Goal: Task Accomplishment & Management: Use online tool/utility

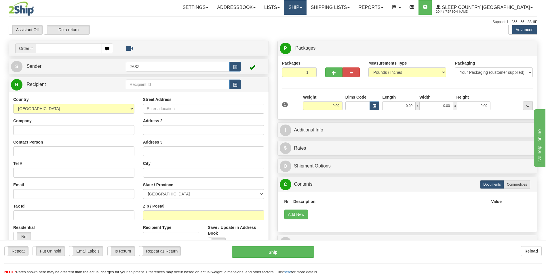
click at [307, 12] on link "Ship" at bounding box center [295, 7] width 22 height 14
click at [301, 28] on span "OnHold / Order Queue" at bounding box center [280, 27] width 41 height 5
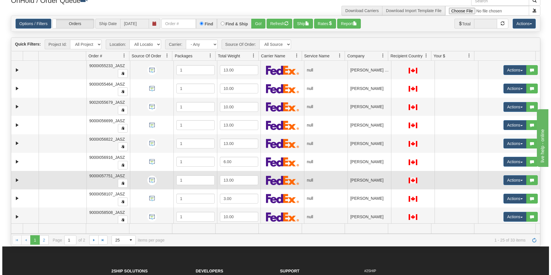
scroll to position [202, 0]
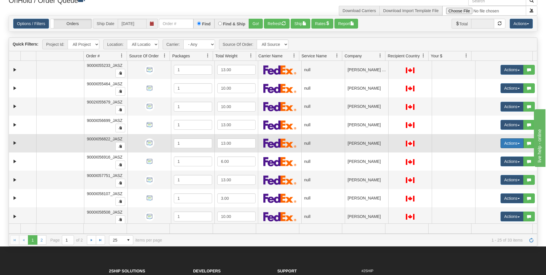
click at [503, 140] on button "Actions" at bounding box center [512, 143] width 23 height 10
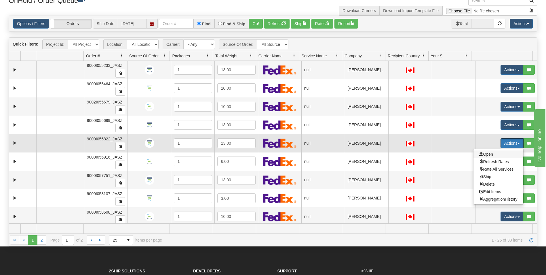
click at [483, 154] on span "Open" at bounding box center [487, 154] width 14 height 5
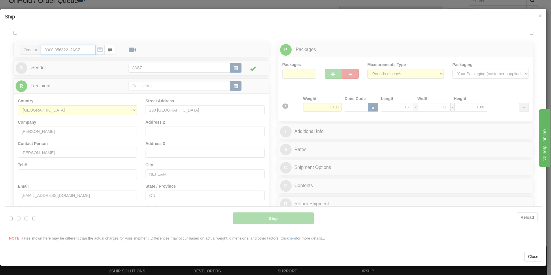
scroll to position [0, 0]
type input "10:35"
type input "16:00"
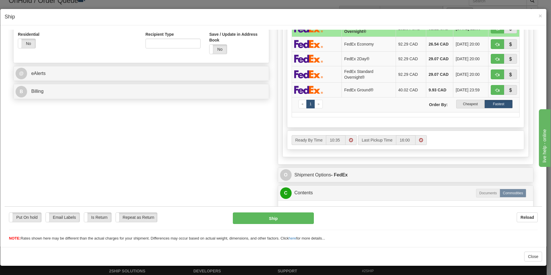
scroll to position [202, 0]
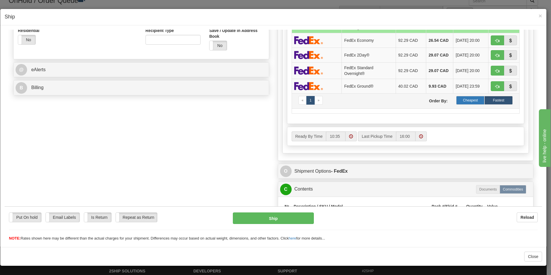
click at [463, 104] on label "Cheapest" at bounding box center [470, 100] width 28 height 9
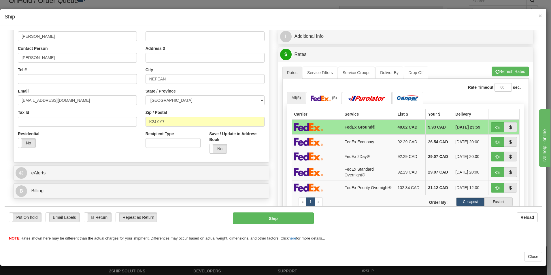
scroll to position [173, 0]
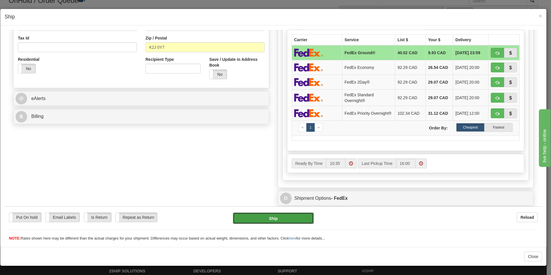
click at [295, 215] on button "Ship" at bounding box center [273, 218] width 81 height 12
type input "92"
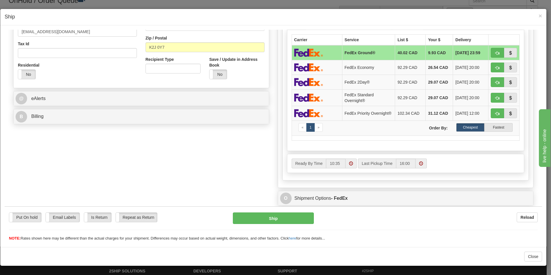
scroll to position [179, 0]
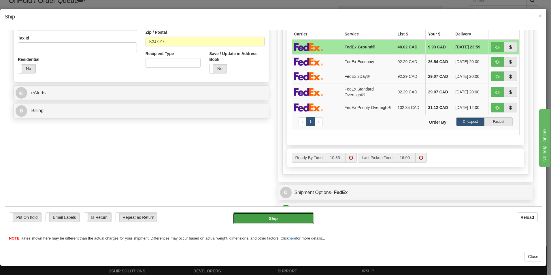
click at [268, 218] on button "Ship" at bounding box center [273, 218] width 81 height 12
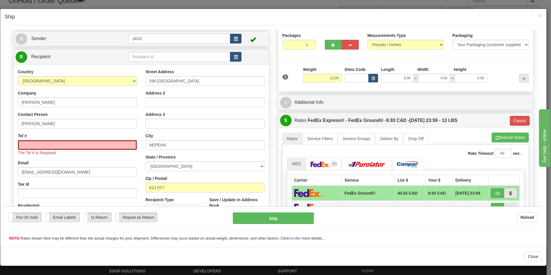
scroll to position [0, 0]
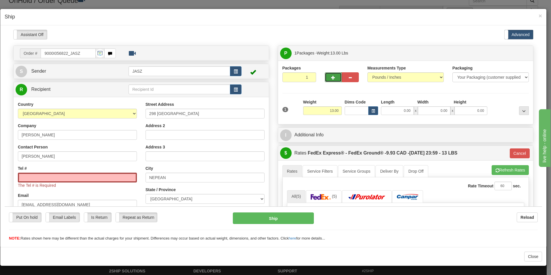
click at [334, 80] on button "button" at bounding box center [333, 77] width 17 height 10
type input "2"
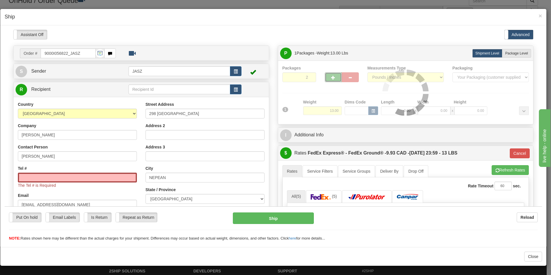
type input "92"
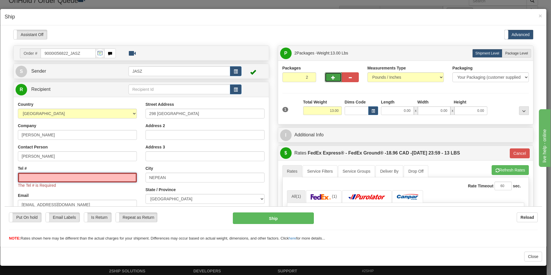
click at [86, 180] on input "Tel #" at bounding box center [77, 177] width 119 height 10
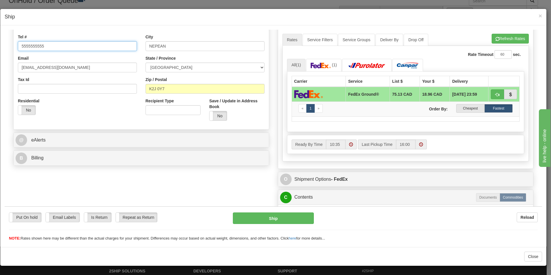
scroll to position [173, 0]
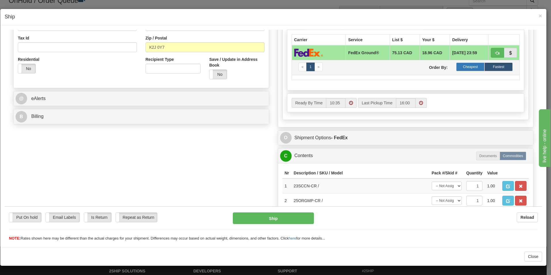
type input "5555555555"
click at [469, 69] on label "Cheapest" at bounding box center [470, 66] width 28 height 9
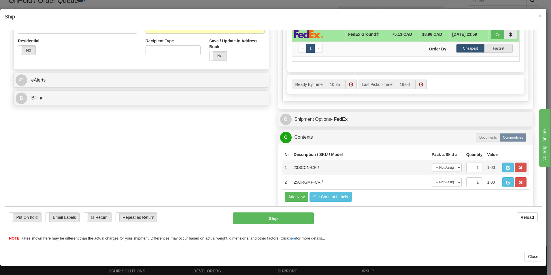
scroll to position [202, 0]
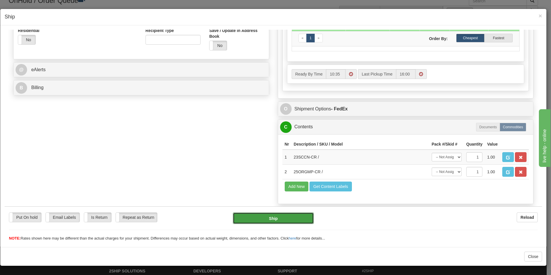
click at [285, 217] on button "Ship" at bounding box center [273, 218] width 81 height 12
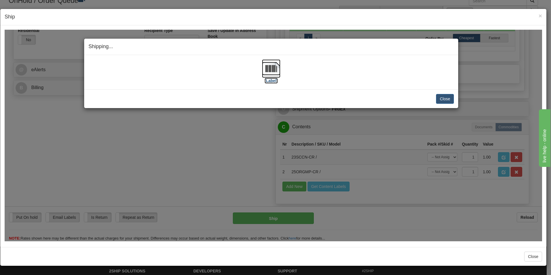
click at [273, 77] on label "[Label]" at bounding box center [270, 80] width 13 height 6
click at [442, 101] on button "Close" at bounding box center [445, 99] width 18 height 10
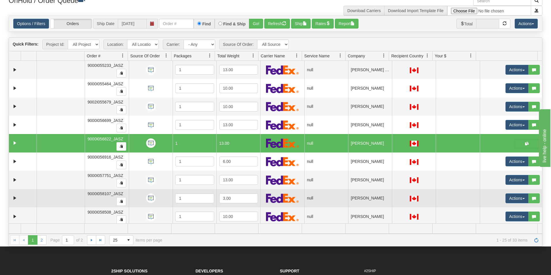
scroll to position [0, 0]
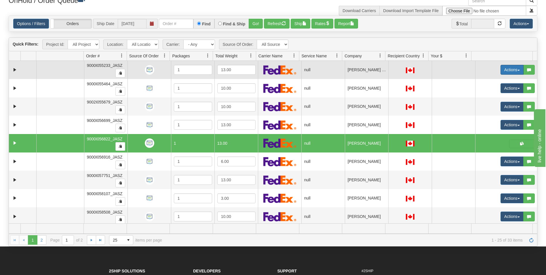
click at [506, 71] on button "Actions" at bounding box center [512, 70] width 23 height 10
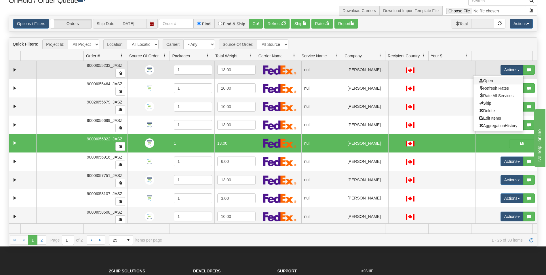
click at [494, 81] on link "Open" at bounding box center [499, 80] width 50 height 7
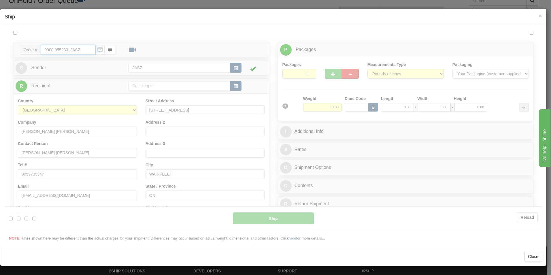
type input "10:38"
type input "16:00"
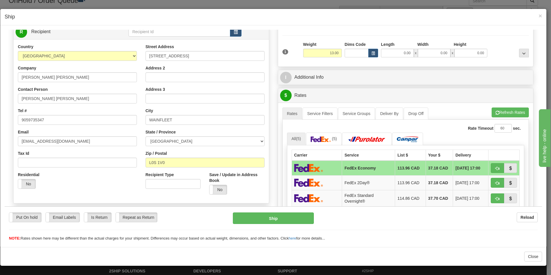
scroll to position [173, 0]
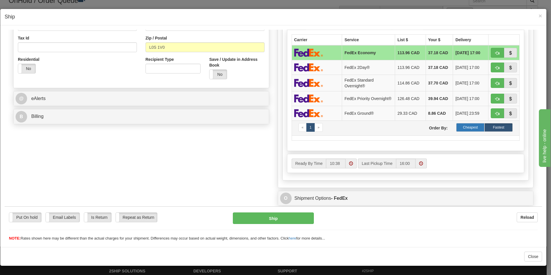
click at [465, 130] on label "Cheapest" at bounding box center [470, 127] width 28 height 9
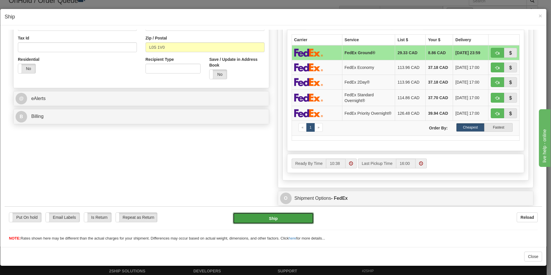
click at [281, 217] on button "Ship" at bounding box center [273, 218] width 81 height 12
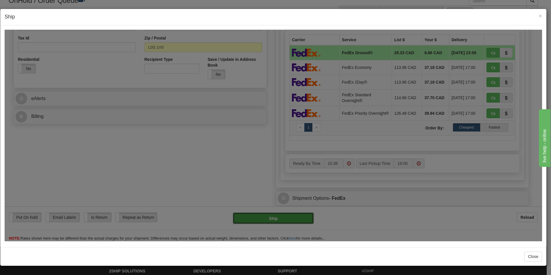
type input "92"
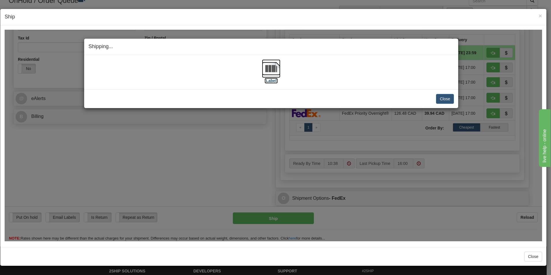
click at [278, 68] on img at bounding box center [271, 68] width 18 height 18
click at [449, 101] on button "Close" at bounding box center [445, 99] width 18 height 10
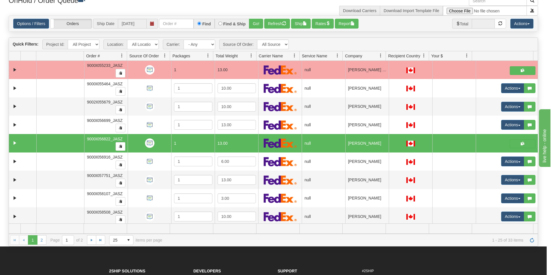
scroll to position [0, 0]
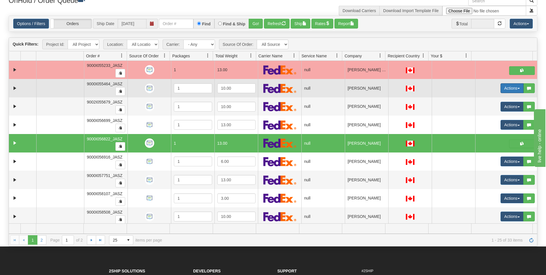
click at [501, 88] on button "Actions" at bounding box center [512, 88] width 23 height 10
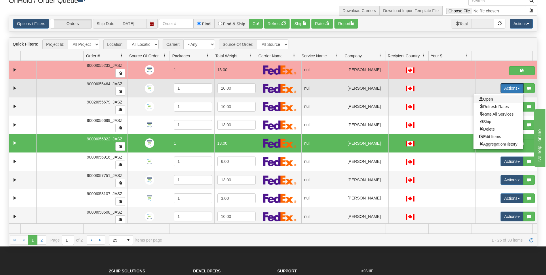
click at [489, 98] on span "Open" at bounding box center [487, 99] width 14 height 5
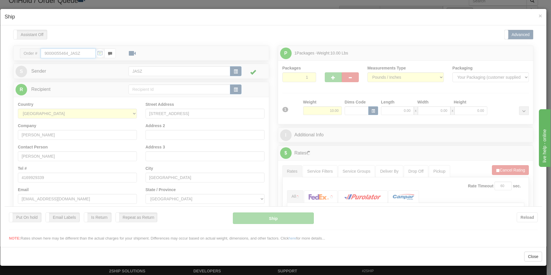
type input "10:38"
type input "16:00"
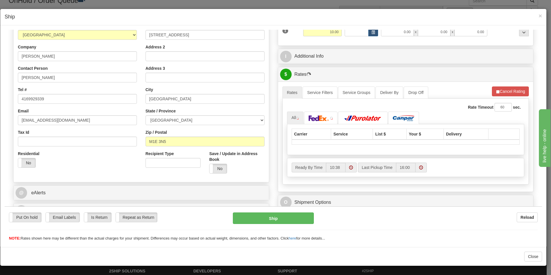
scroll to position [144, 0]
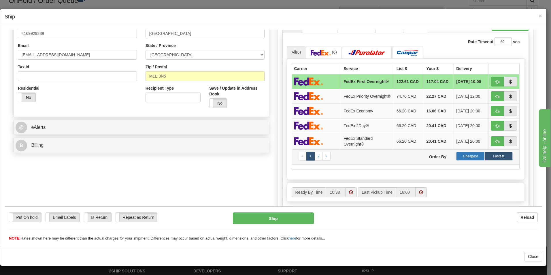
click at [462, 159] on label "Cheapest" at bounding box center [470, 156] width 28 height 9
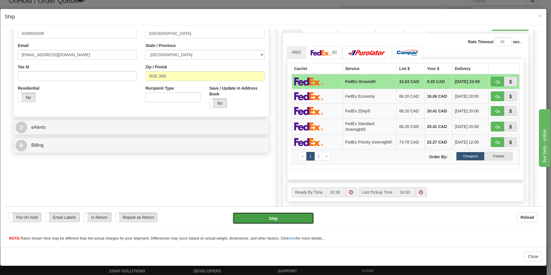
click at [298, 221] on button "Ship" at bounding box center [273, 218] width 81 height 12
type input "92"
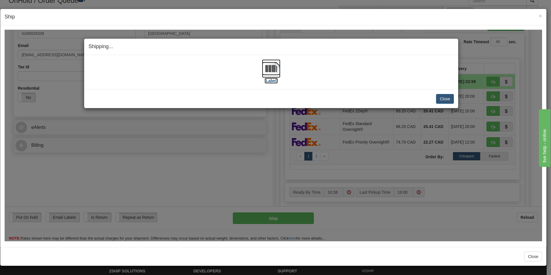
click at [276, 73] on img at bounding box center [271, 68] width 18 height 18
click at [444, 98] on button "Close" at bounding box center [445, 99] width 18 height 10
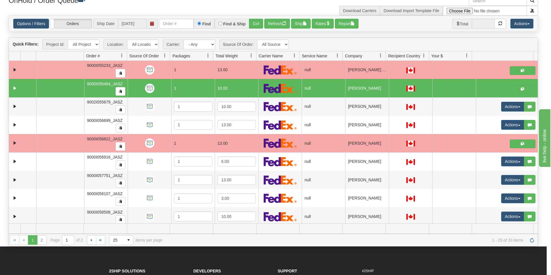
scroll to position [0, 0]
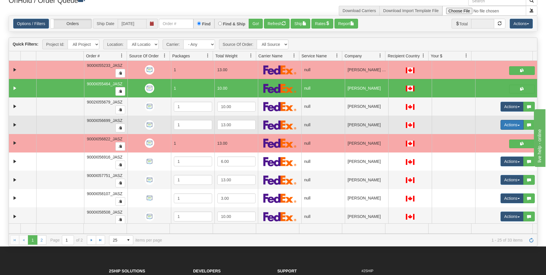
click at [502, 123] on button "Actions" at bounding box center [512, 125] width 23 height 10
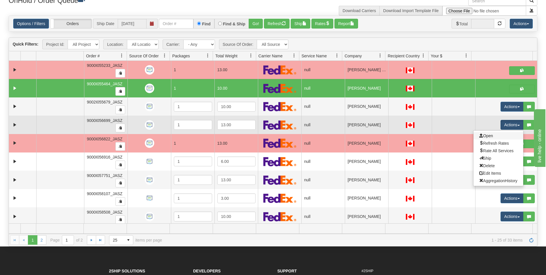
click at [491, 137] on link "Open" at bounding box center [499, 135] width 50 height 7
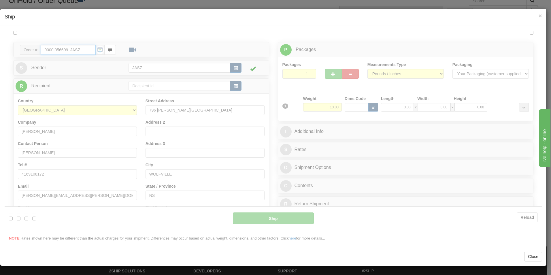
type input "10:39"
type input "16:00"
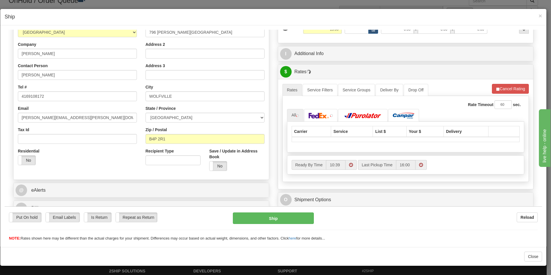
scroll to position [144, 0]
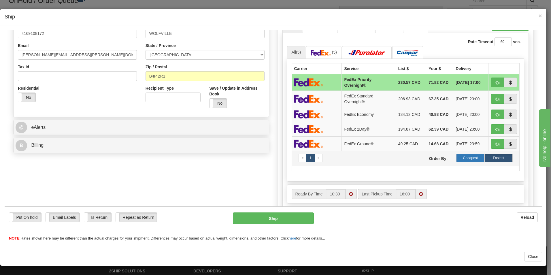
click at [469, 160] on label "Cheapest" at bounding box center [470, 157] width 28 height 9
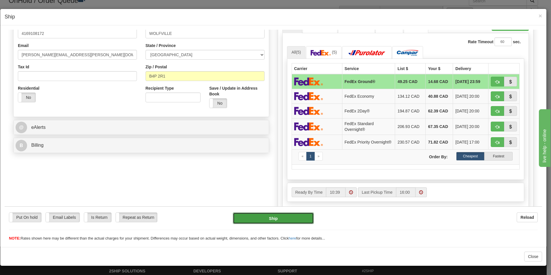
click at [290, 218] on button "Ship" at bounding box center [273, 218] width 81 height 12
type input "92"
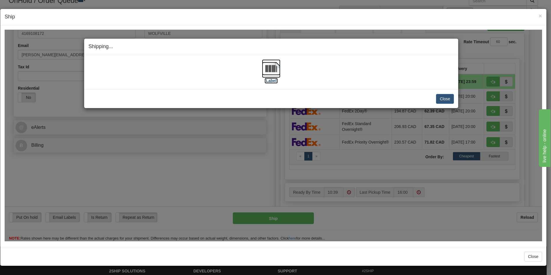
click at [280, 76] on img at bounding box center [271, 68] width 18 height 18
click at [449, 99] on button "Close" at bounding box center [445, 99] width 18 height 10
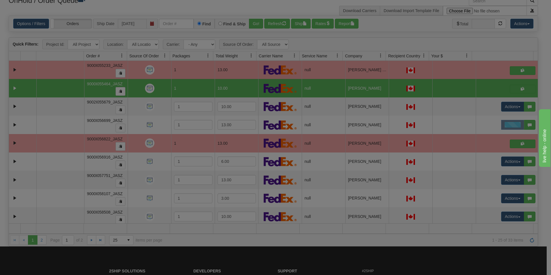
scroll to position [0, 0]
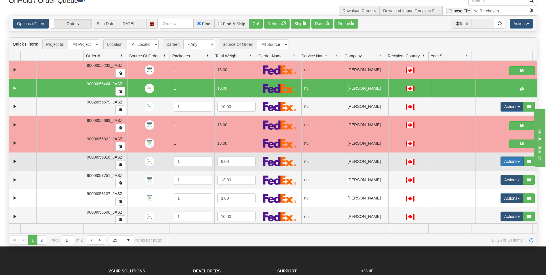
click at [507, 163] on button "Actions" at bounding box center [512, 161] width 23 height 10
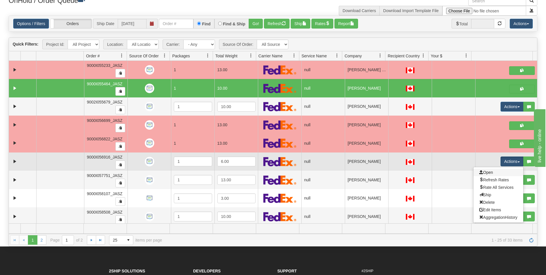
click at [495, 172] on link "Open" at bounding box center [499, 172] width 50 height 7
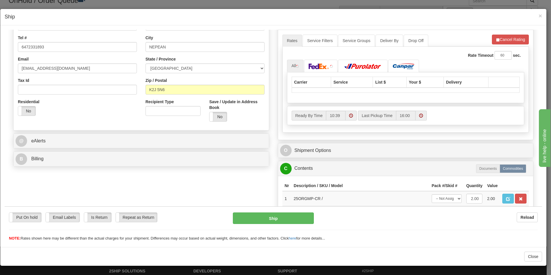
scroll to position [144, 0]
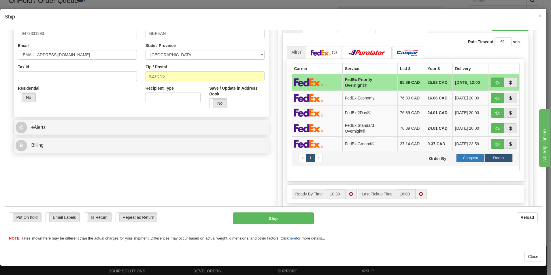
click at [466, 158] on label "Cheapest" at bounding box center [470, 157] width 28 height 9
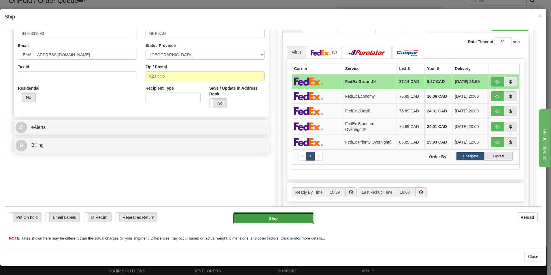
click at [289, 220] on button "Ship" at bounding box center [273, 218] width 81 height 12
type input "92"
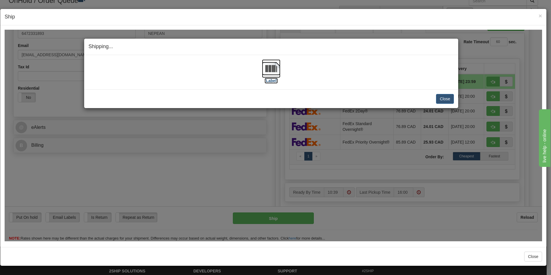
click at [279, 70] on img at bounding box center [271, 68] width 18 height 18
click at [446, 99] on button "Close" at bounding box center [445, 99] width 18 height 10
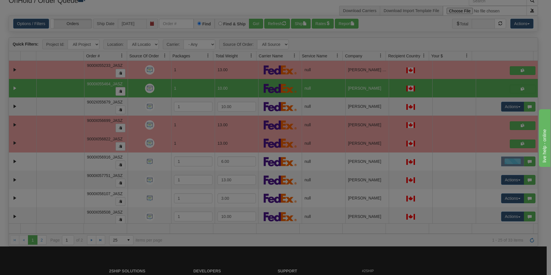
scroll to position [0, 0]
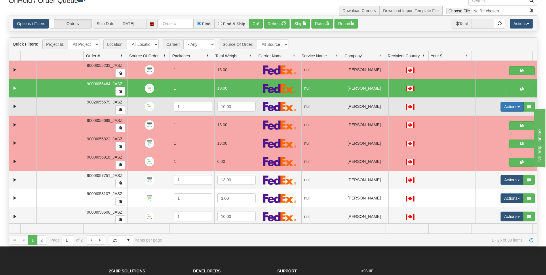
click at [508, 109] on button "Actions" at bounding box center [512, 107] width 23 height 10
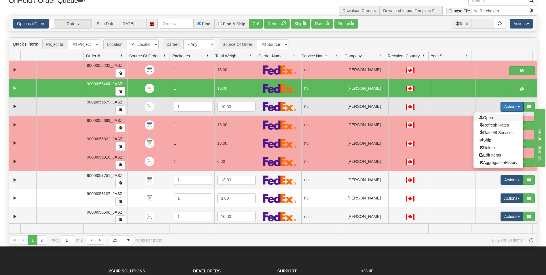
click at [486, 118] on span "Open" at bounding box center [487, 117] width 14 height 5
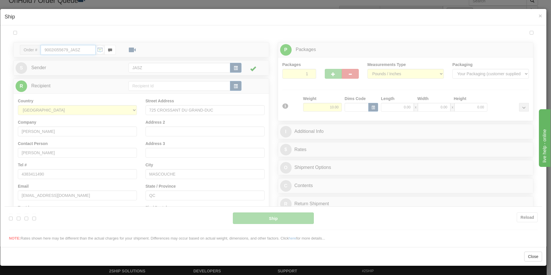
type input "10:40"
type input "16:00"
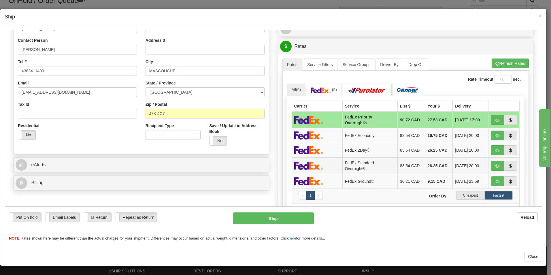
scroll to position [115, 0]
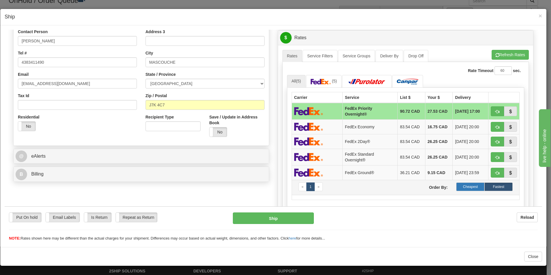
click at [466, 182] on label "Cheapest" at bounding box center [470, 186] width 28 height 9
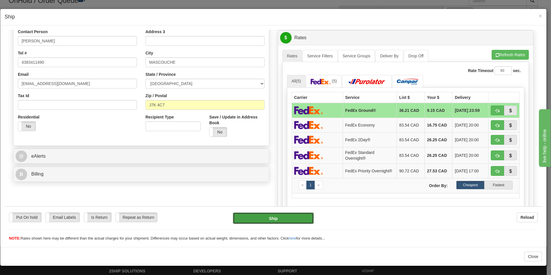
click at [277, 223] on button "Ship" at bounding box center [273, 218] width 81 height 12
type input "92"
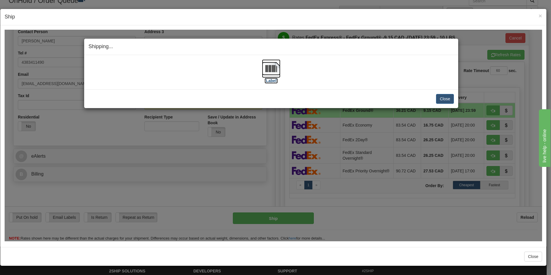
click at [268, 68] on img at bounding box center [271, 68] width 18 height 18
click at [438, 101] on button "Close" at bounding box center [445, 99] width 18 height 10
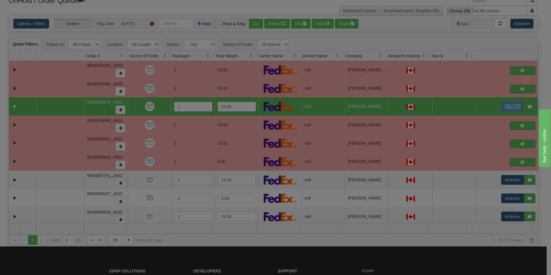
scroll to position [0, 0]
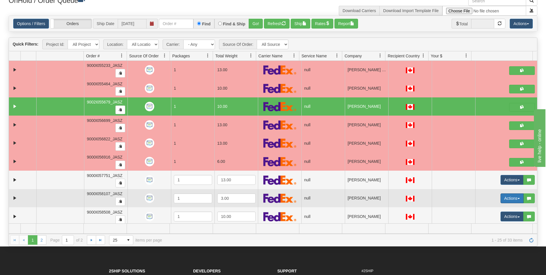
click at [504, 196] on button "Actions" at bounding box center [512, 198] width 23 height 10
click at [486, 208] on span "Open" at bounding box center [487, 209] width 14 height 5
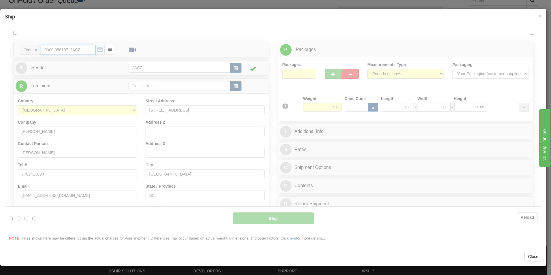
type input "10:41"
type input "16:00"
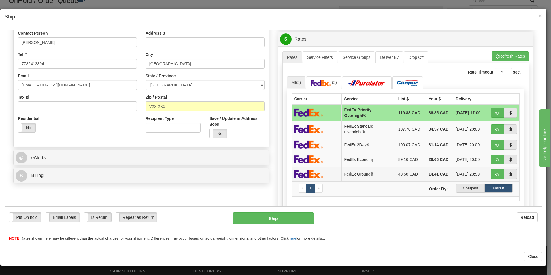
scroll to position [115, 0]
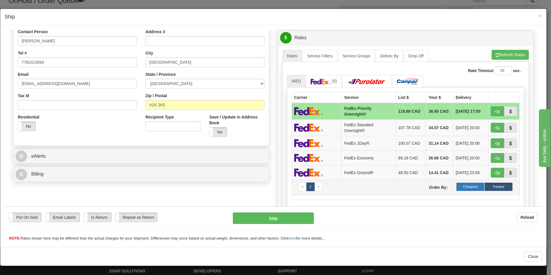
click at [467, 183] on label "Cheapest" at bounding box center [470, 186] width 28 height 9
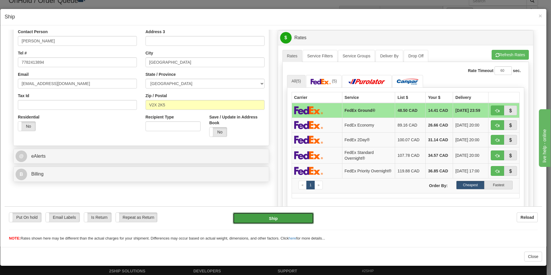
click at [290, 216] on button "Ship" at bounding box center [273, 218] width 81 height 12
type input "92"
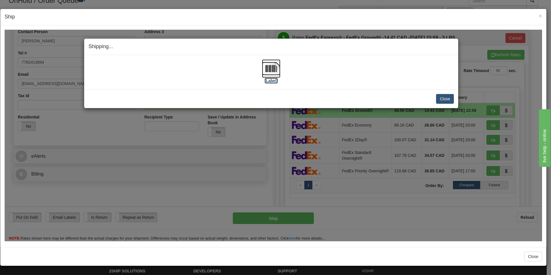
click at [274, 71] on img at bounding box center [271, 68] width 18 height 18
click at [448, 94] on button "Close" at bounding box center [445, 99] width 18 height 10
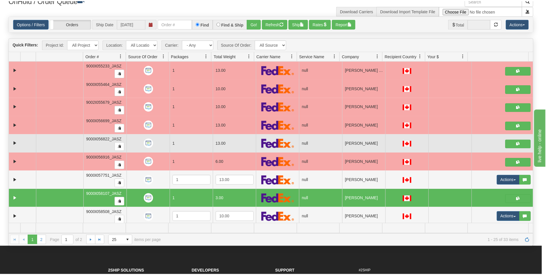
scroll to position [0, 0]
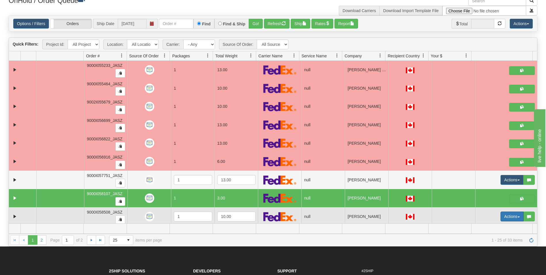
click at [507, 219] on button "Actions" at bounding box center [512, 216] width 23 height 10
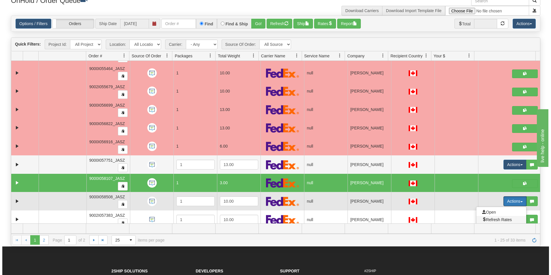
scroll to position [230, 0]
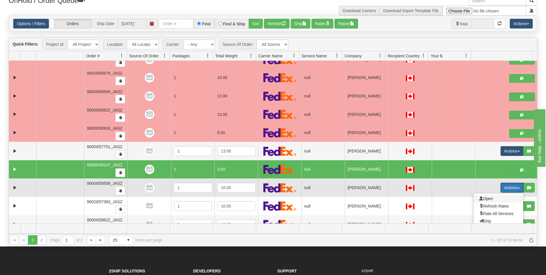
click at [486, 200] on span "Open" at bounding box center [487, 198] width 14 height 5
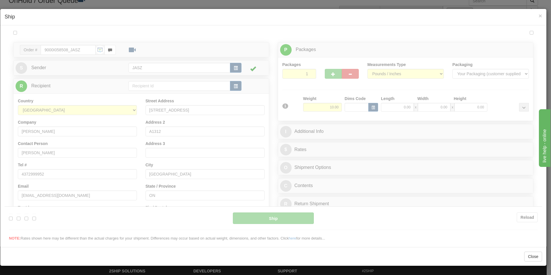
scroll to position [0, 0]
type input "10:41"
type input "16:00"
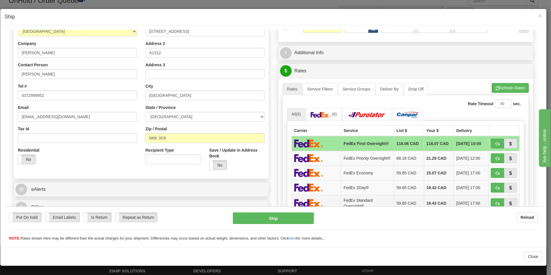
scroll to position [115, 0]
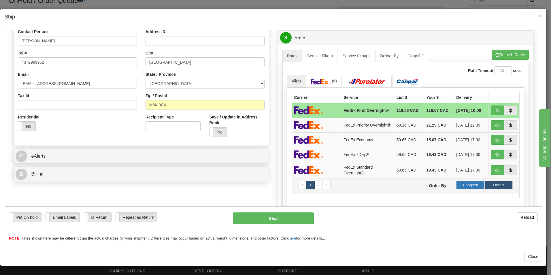
click at [462, 184] on label "Cheapest" at bounding box center [470, 184] width 28 height 9
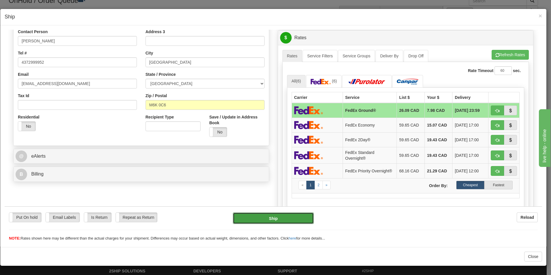
click at [293, 220] on button "Ship" at bounding box center [273, 218] width 81 height 12
type input "92"
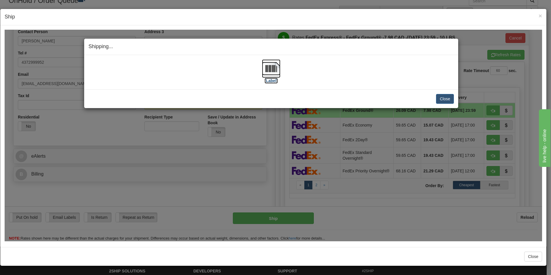
click at [274, 69] on img at bounding box center [271, 68] width 18 height 18
click at [449, 100] on button "Close" at bounding box center [445, 99] width 18 height 10
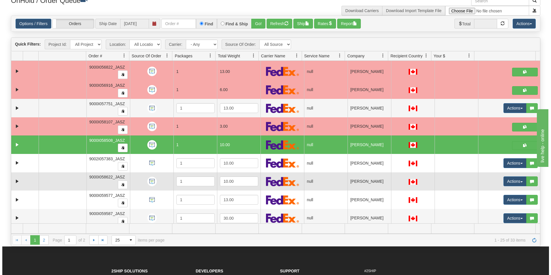
scroll to position [288, 0]
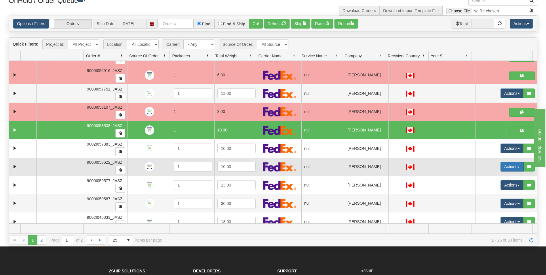
click at [502, 163] on button "Actions" at bounding box center [512, 167] width 23 height 10
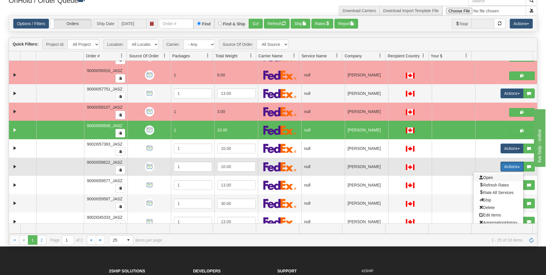
click at [481, 176] on span "Open" at bounding box center [487, 177] width 14 height 5
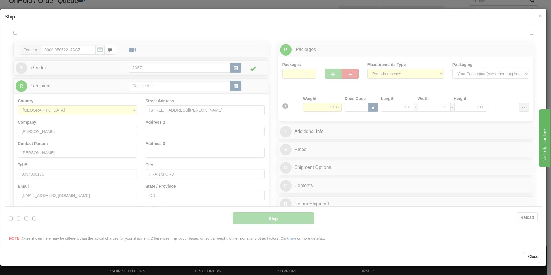
scroll to position [0, 0]
type input "10:42"
type input "16:00"
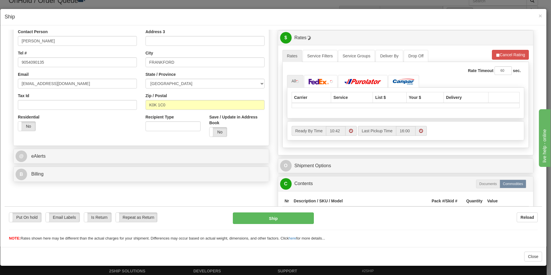
scroll to position [144, 0]
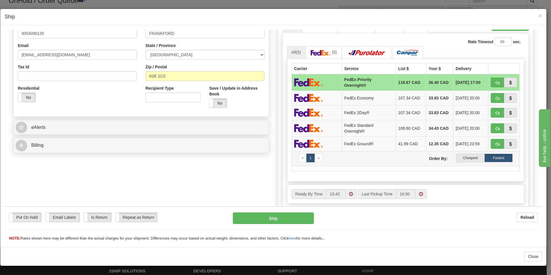
click at [469, 162] on td "« 1 » Order By: Cheapest Fastest" at bounding box center [406, 158] width 228 height 15
click at [468, 160] on label "Cheapest" at bounding box center [470, 157] width 28 height 9
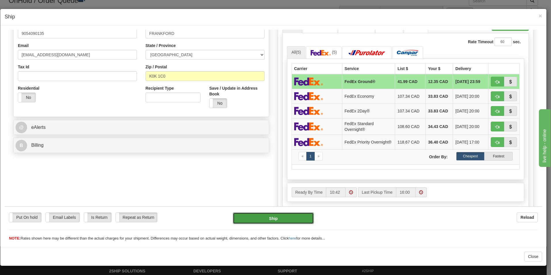
click at [292, 216] on button "Ship" at bounding box center [273, 218] width 81 height 12
type input "92"
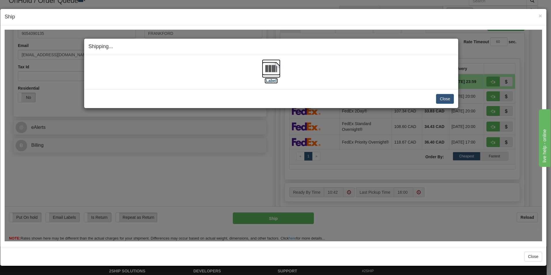
click at [271, 76] on img at bounding box center [271, 68] width 18 height 18
click at [444, 94] on button "Close" at bounding box center [445, 99] width 18 height 10
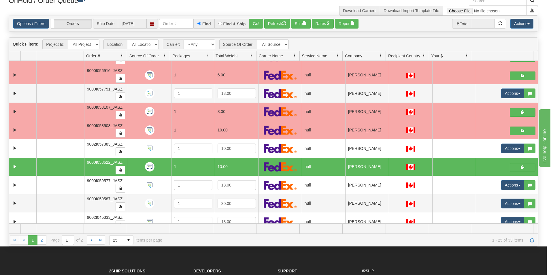
scroll to position [0, 0]
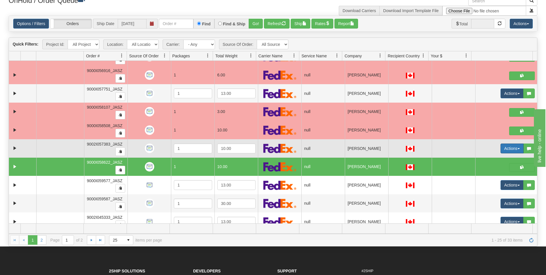
click at [504, 150] on button "Actions" at bounding box center [512, 148] width 23 height 10
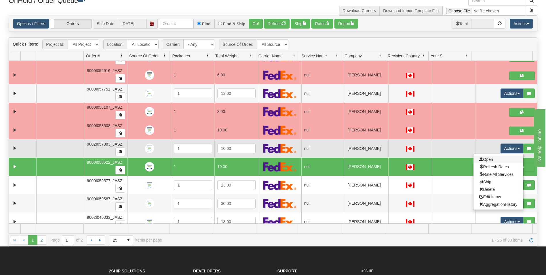
click at [493, 159] on link "Open" at bounding box center [499, 159] width 50 height 7
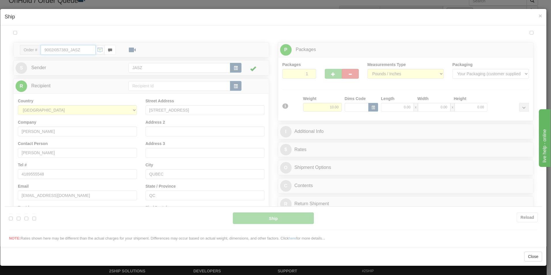
type input "10:42"
type input "16:00"
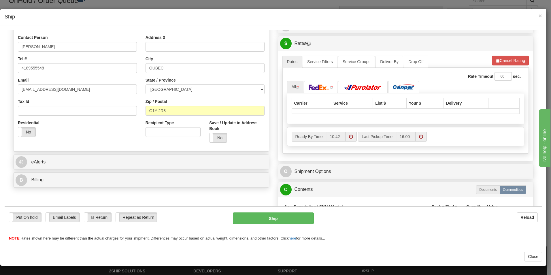
scroll to position [115, 0]
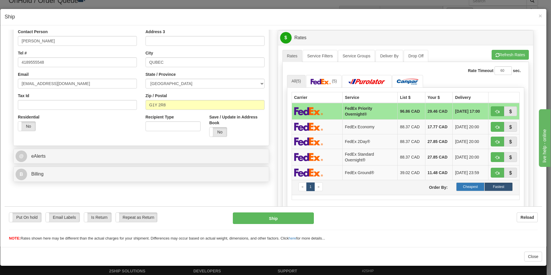
click at [467, 187] on label "Cheapest" at bounding box center [470, 186] width 28 height 9
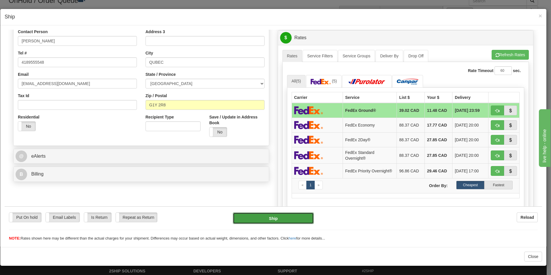
click at [274, 221] on button "Ship" at bounding box center [273, 218] width 81 height 12
type input "92"
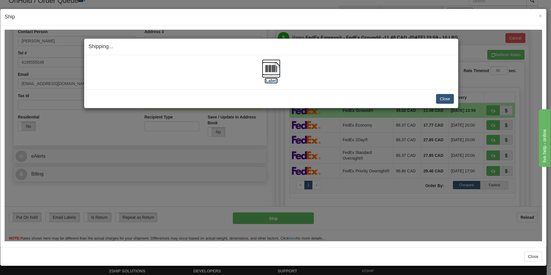
click at [278, 76] on img at bounding box center [271, 68] width 18 height 18
click at [450, 97] on button "Close" at bounding box center [445, 99] width 18 height 10
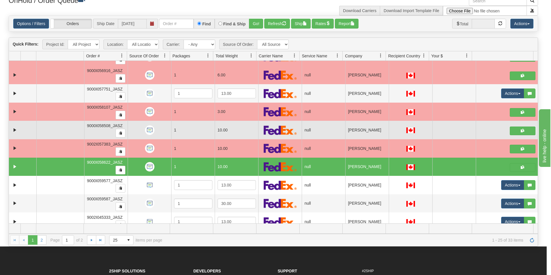
scroll to position [0, 0]
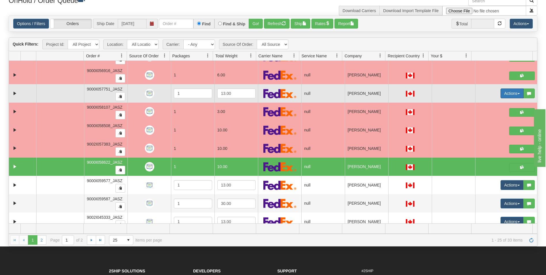
click at [502, 94] on button "Actions" at bounding box center [512, 93] width 23 height 10
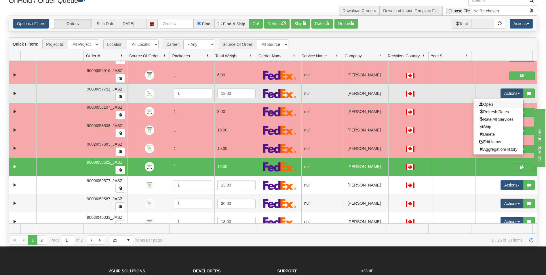
click at [496, 103] on link "Open" at bounding box center [499, 104] width 50 height 7
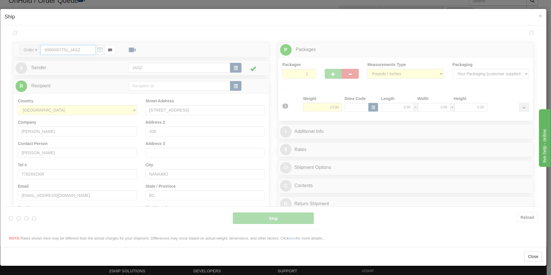
type input "10:43"
type input "16:00"
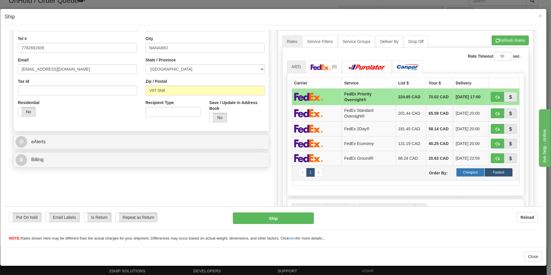
scroll to position [144, 0]
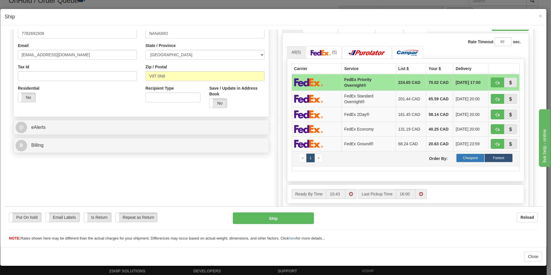
click at [461, 157] on label "Cheapest" at bounding box center [470, 157] width 28 height 9
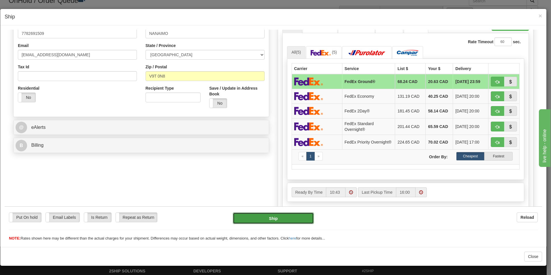
click at [291, 218] on button "Ship" at bounding box center [273, 218] width 81 height 12
type input "92"
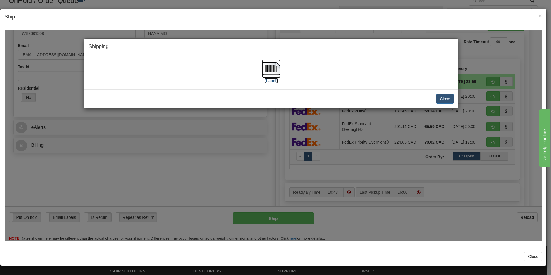
click at [277, 64] on img at bounding box center [271, 68] width 18 height 18
